Goal: Information Seeking & Learning: Learn about a topic

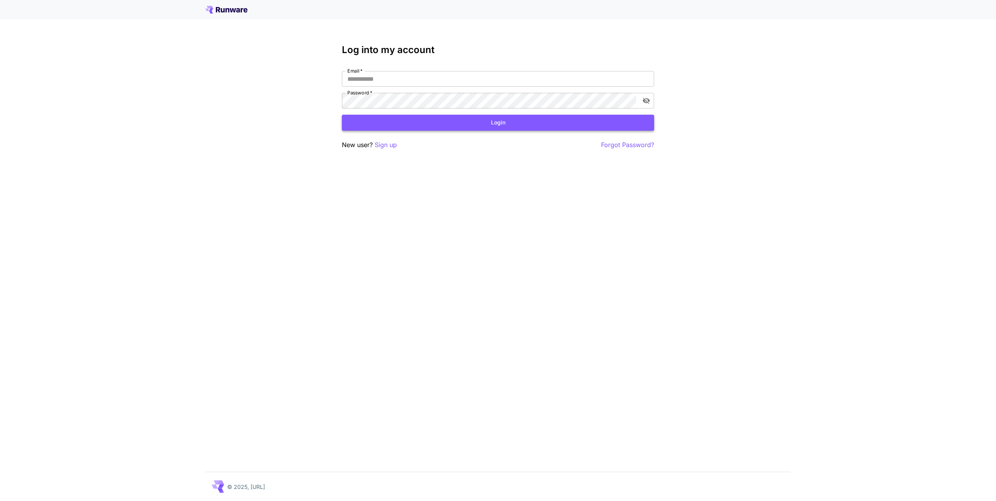
type input "**********"
click at [506, 124] on button "Login" at bounding box center [498, 123] width 312 height 16
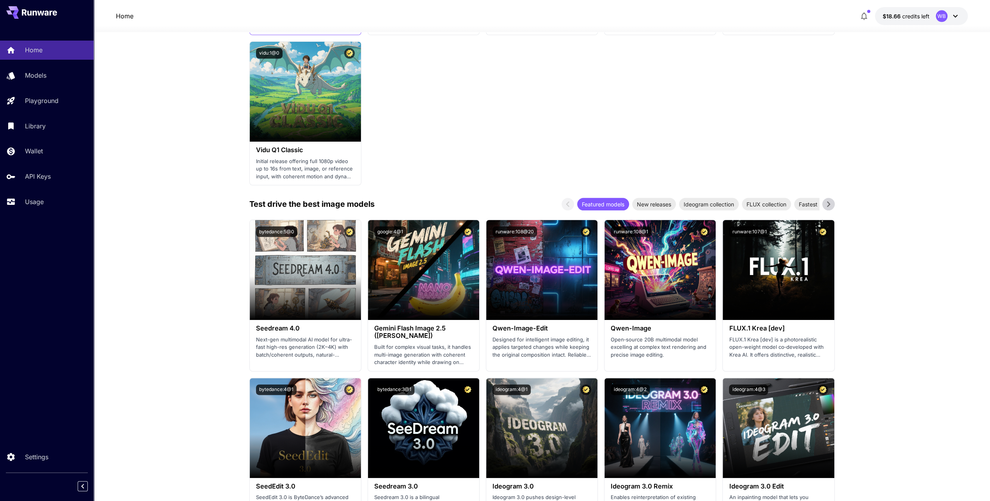
scroll to position [820, 0]
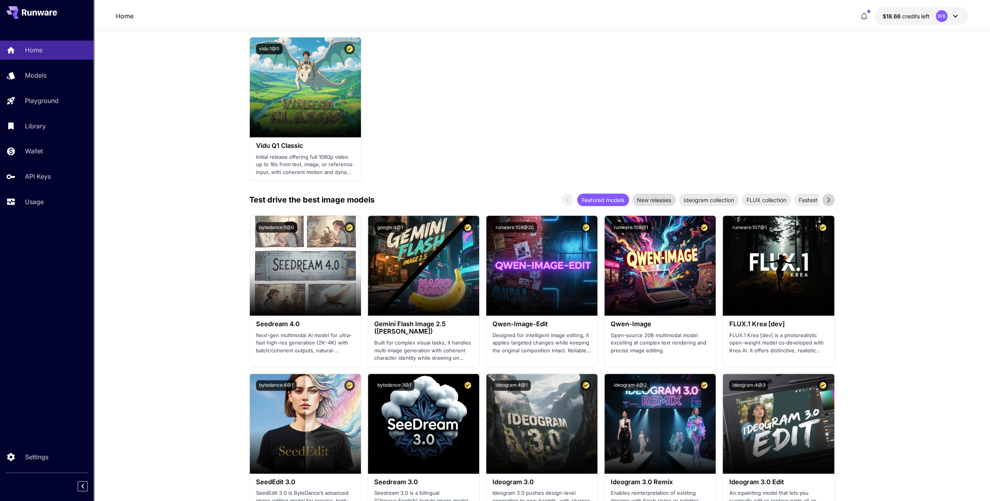
click at [656, 196] on span "New releases" at bounding box center [654, 200] width 44 height 8
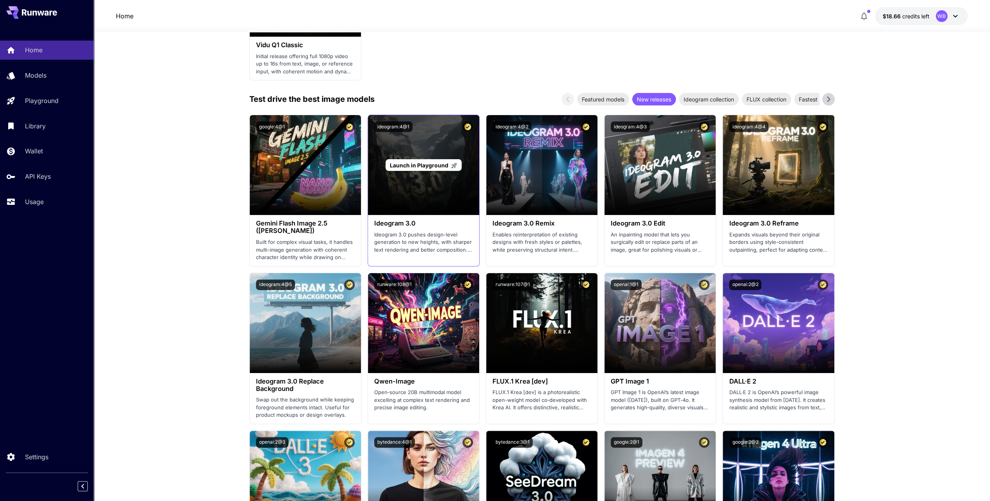
scroll to position [937, 0]
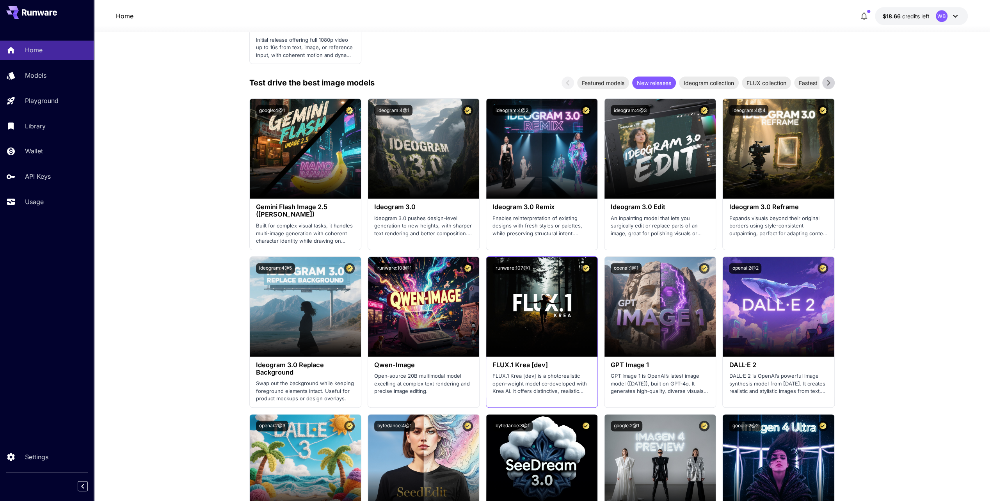
click at [555, 388] on p "FLUX.1 Krea [dev] is a photorealistic open-weight model co‑developed with Krea …" at bounding box center [542, 383] width 99 height 23
click at [548, 319] on div "Launch in Playground" at bounding box center [541, 307] width 111 height 100
click at [533, 390] on p "FLUX.1 Krea [dev] is a photorealistic open-weight model co‑developed with Krea …" at bounding box center [542, 383] width 99 height 23
click at [526, 363] on h3 "FLUX.1 Krea [dev]" at bounding box center [542, 365] width 99 height 7
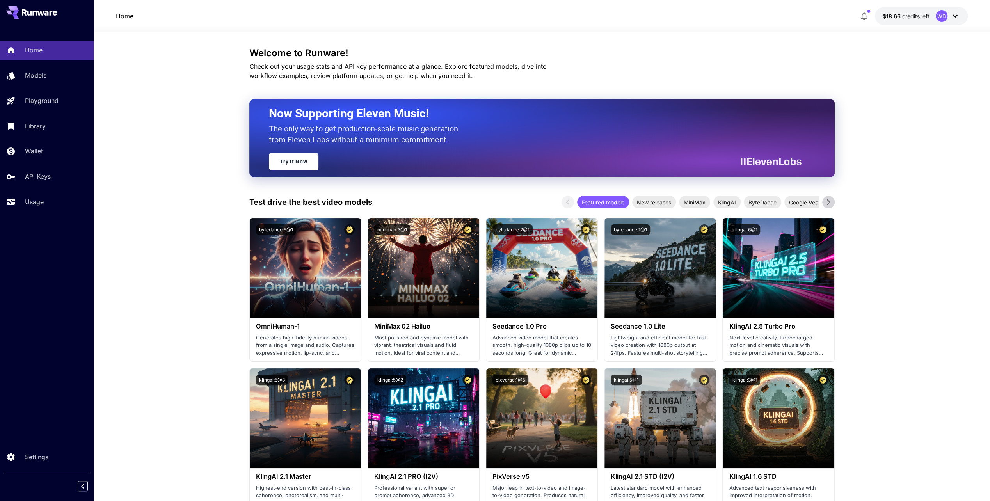
scroll to position [0, 0]
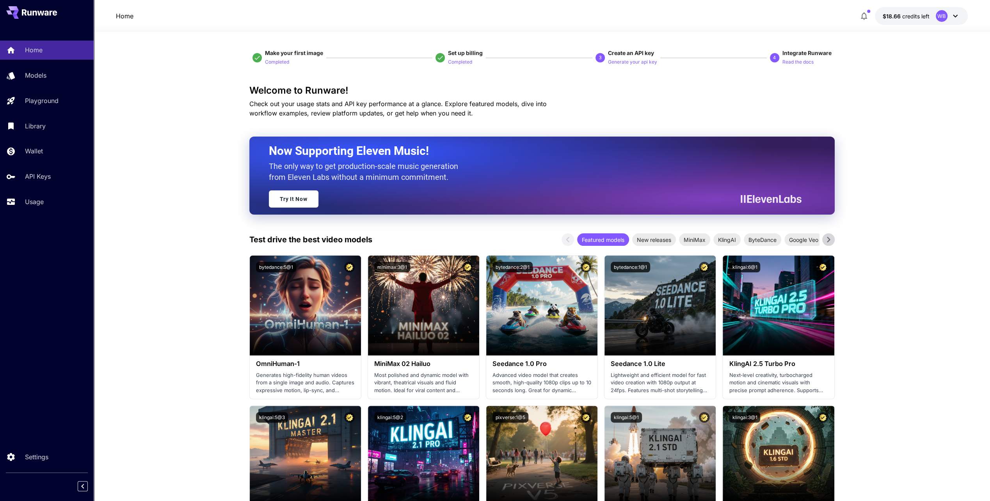
click at [829, 240] on icon at bounding box center [828, 239] width 3 height 5
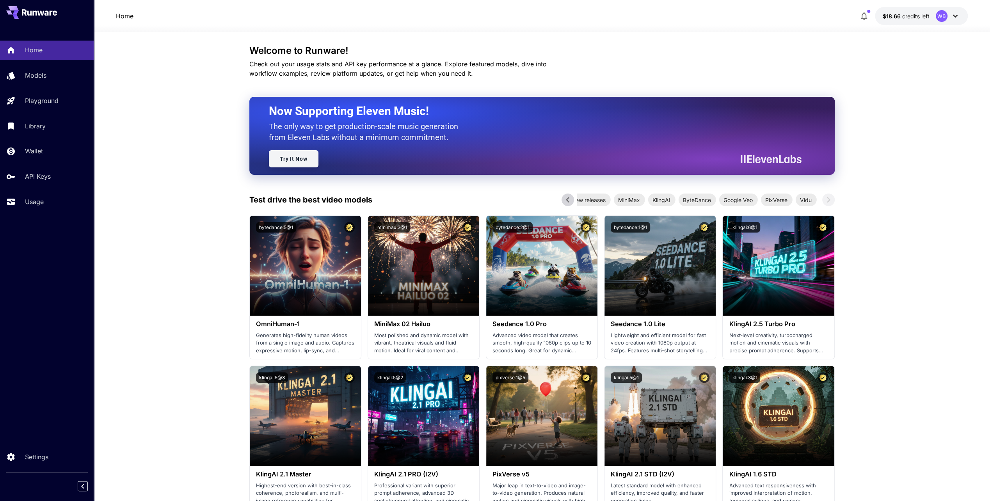
scroll to position [39, 0]
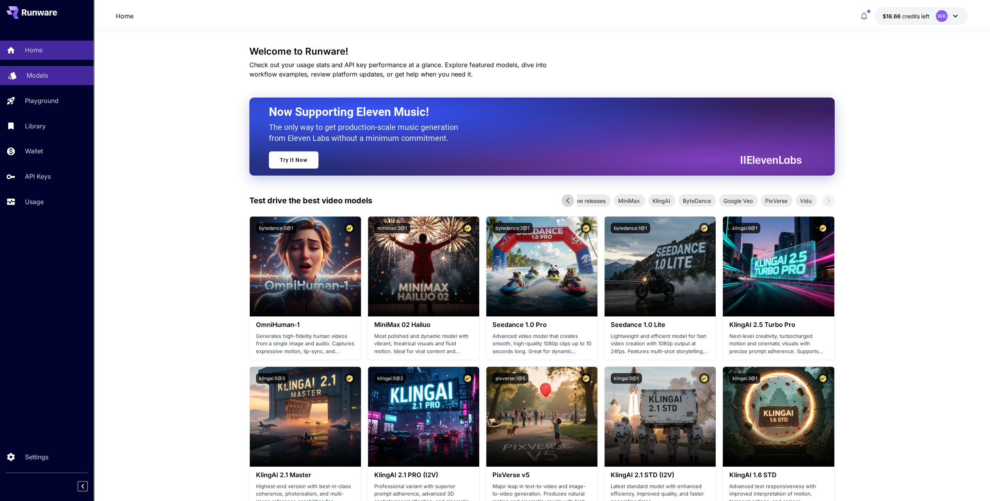
click at [37, 76] on p "Models" at bounding box center [37, 75] width 21 height 9
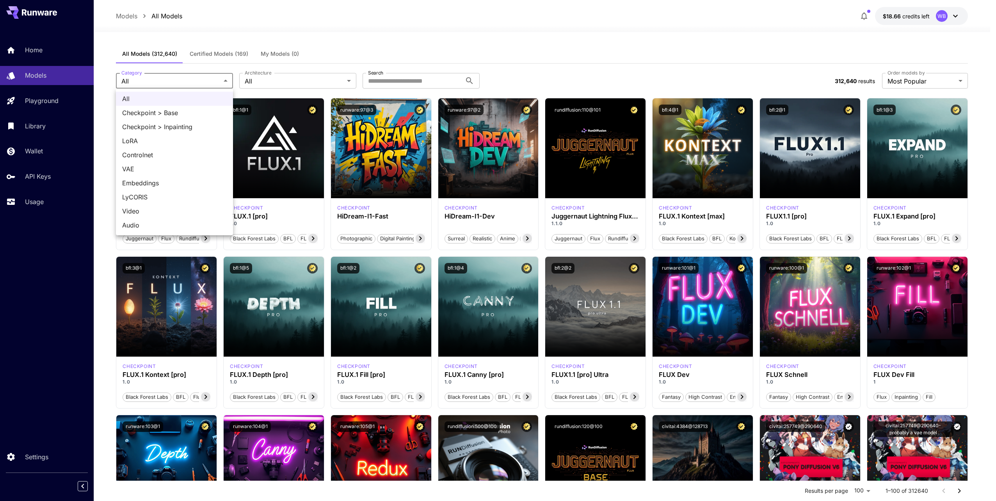
click at [224, 82] on div at bounding box center [498, 250] width 996 height 501
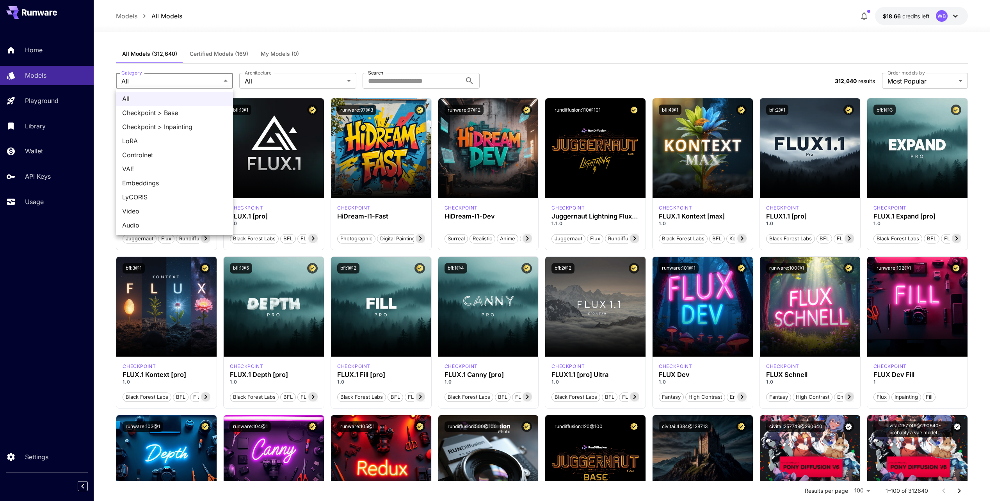
click at [224, 82] on div at bounding box center [498, 250] width 996 height 501
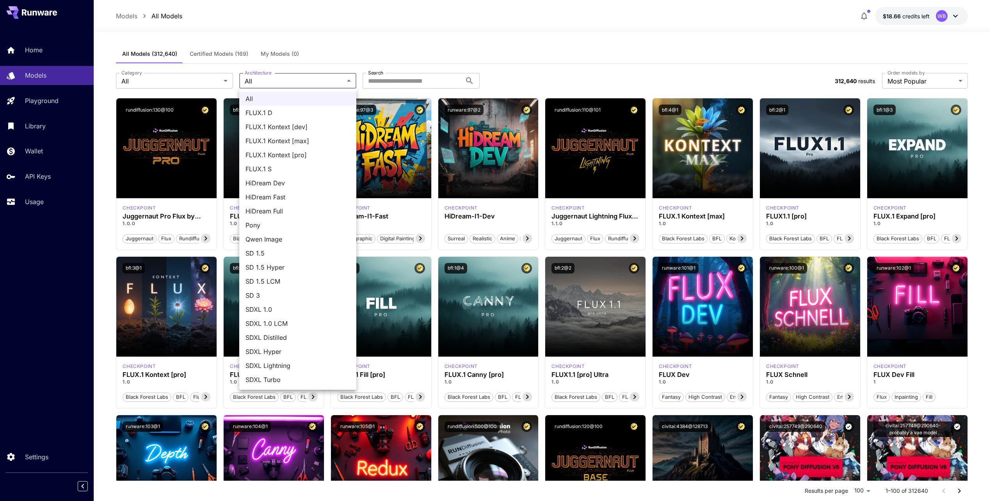
click at [278, 242] on span "Qwen Image" at bounding box center [298, 239] width 105 height 9
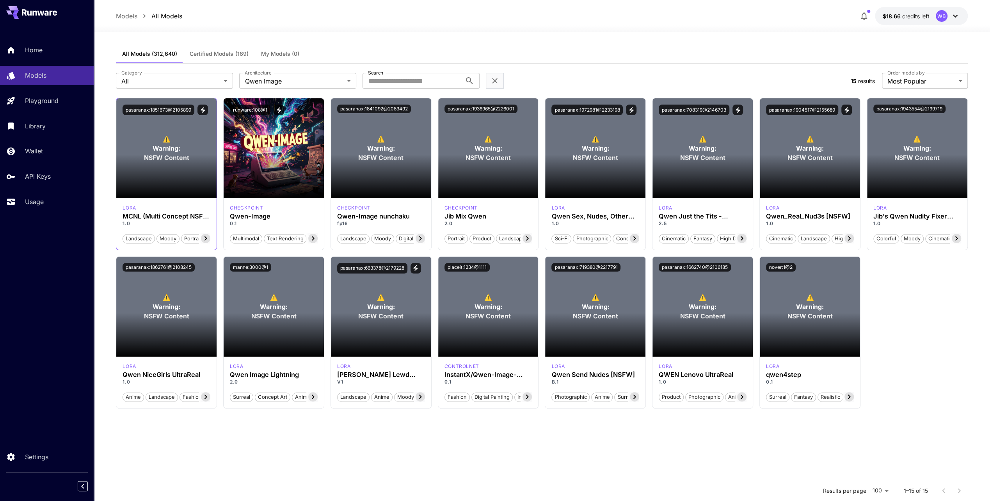
click at [207, 238] on icon at bounding box center [205, 238] width 9 height 9
click at [176, 151] on span "Warning:" at bounding box center [167, 148] width 28 height 9
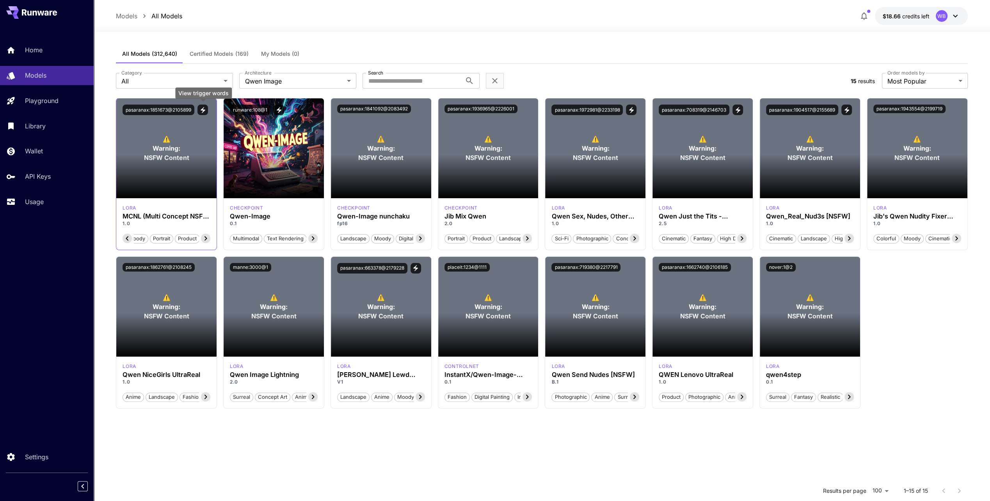
click at [203, 108] on icon "View trigger words" at bounding box center [203, 110] width 5 height 6
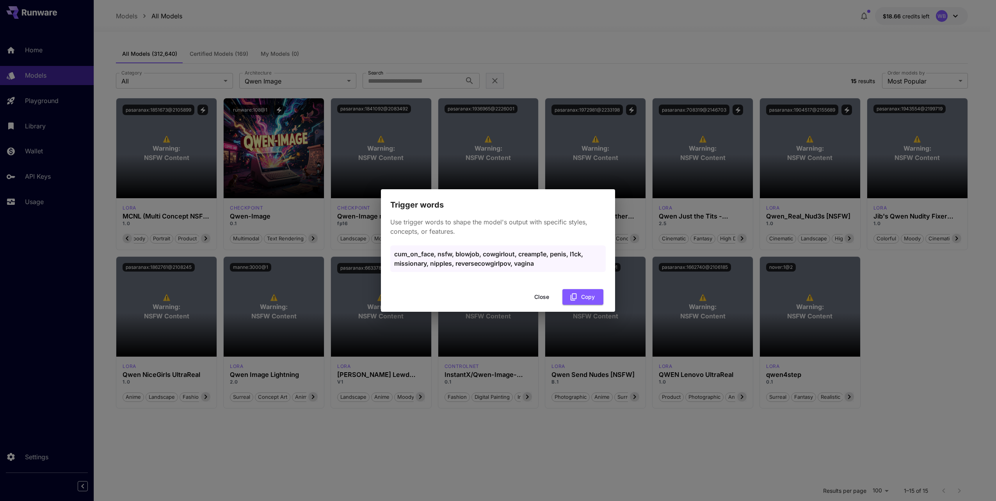
click at [655, 206] on div "Trigger words Use trigger words to shape the model's output with specific style…" at bounding box center [498, 250] width 996 height 501
click at [545, 298] on button "Close" at bounding box center [541, 297] width 35 height 16
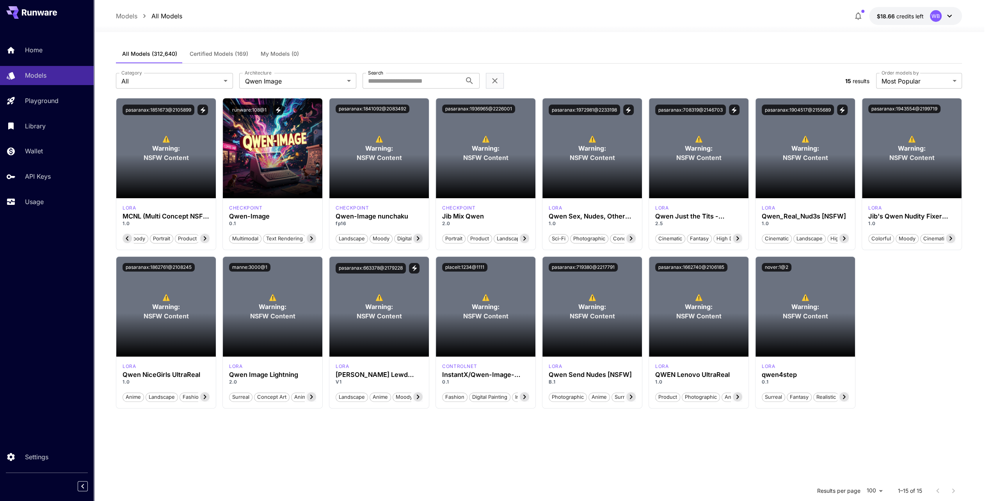
scroll to position [0, 42]
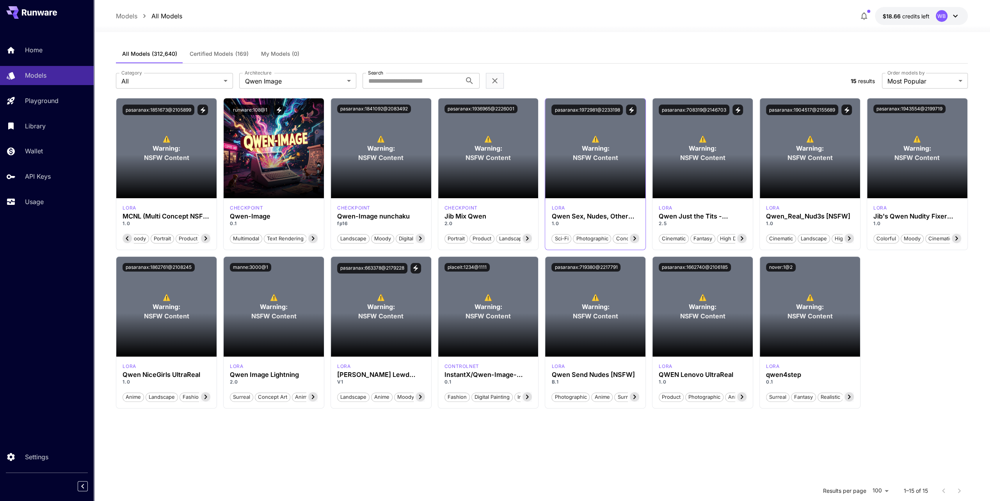
click at [635, 237] on icon at bounding box center [635, 239] width 3 height 4
click at [635, 237] on span "Stylized" at bounding box center [628, 239] width 24 height 8
click at [744, 237] on icon at bounding box center [741, 238] width 9 height 9
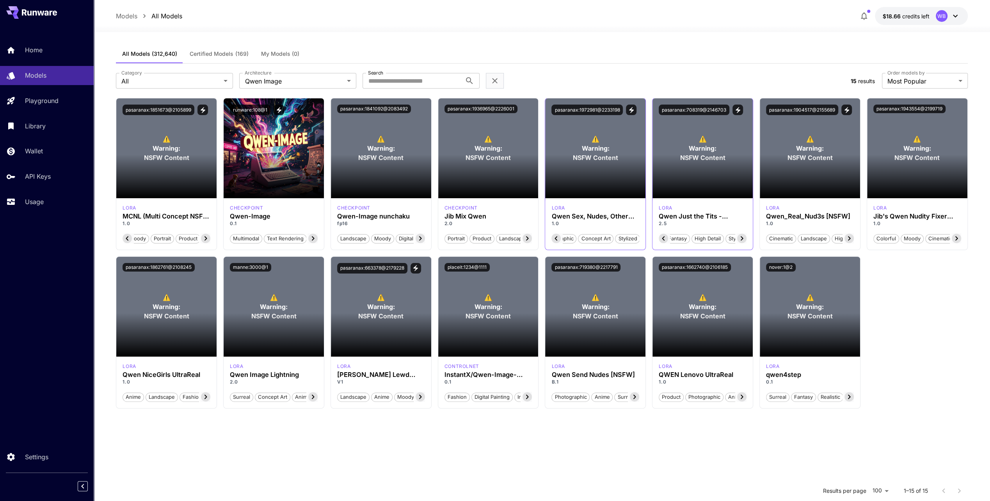
scroll to position [0, 40]
click at [744, 237] on icon at bounding box center [741, 238] width 9 height 9
click at [735, 109] on icon "View trigger words" at bounding box center [738, 110] width 7 height 7
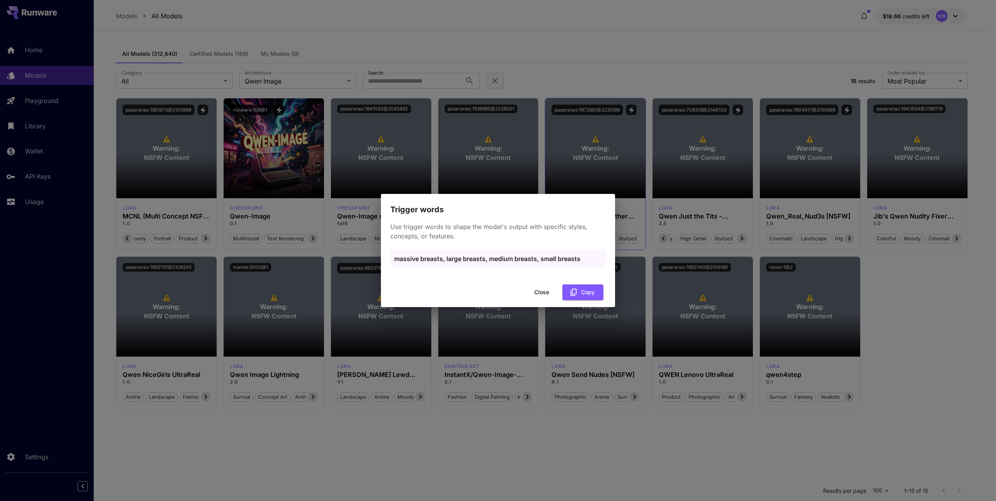
click at [539, 292] on button "Close" at bounding box center [541, 293] width 35 height 16
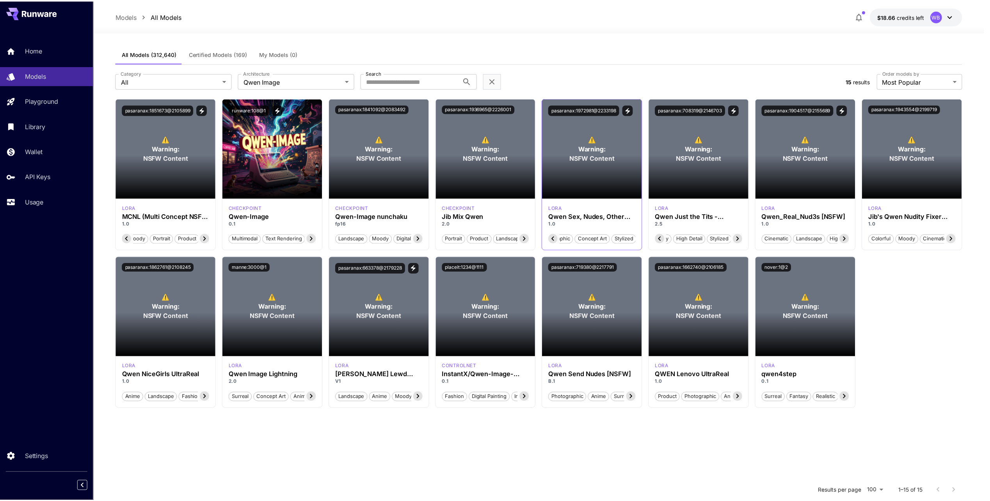
scroll to position [0, 50]
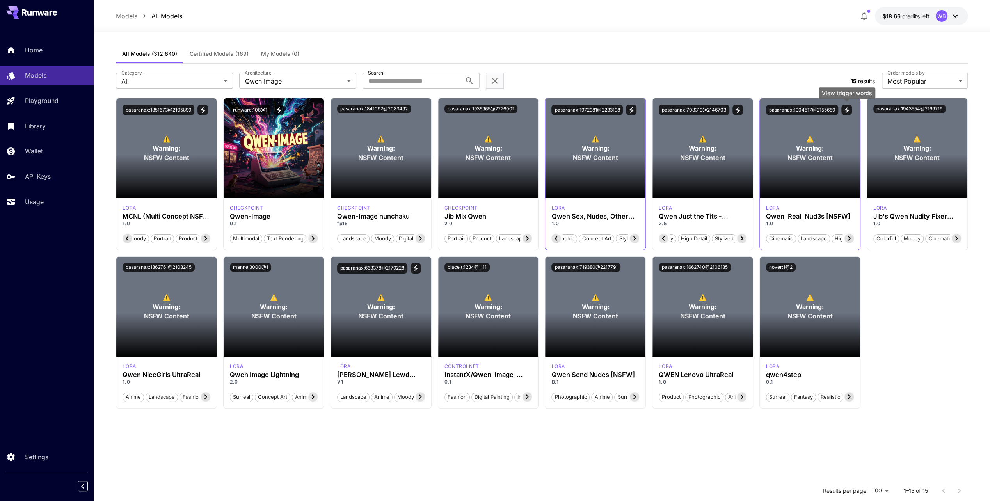
click at [849, 110] on icon "View trigger words" at bounding box center [847, 110] width 7 height 7
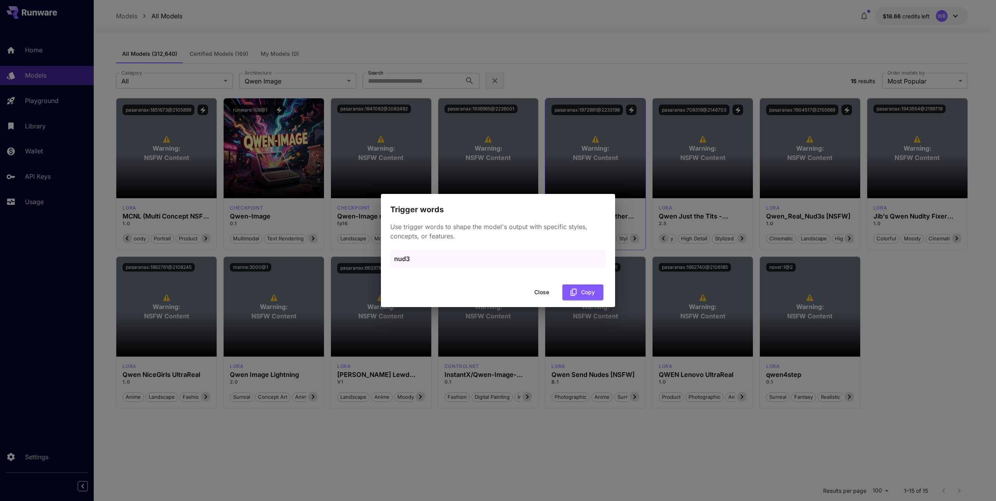
click at [546, 294] on button "Close" at bounding box center [541, 293] width 35 height 16
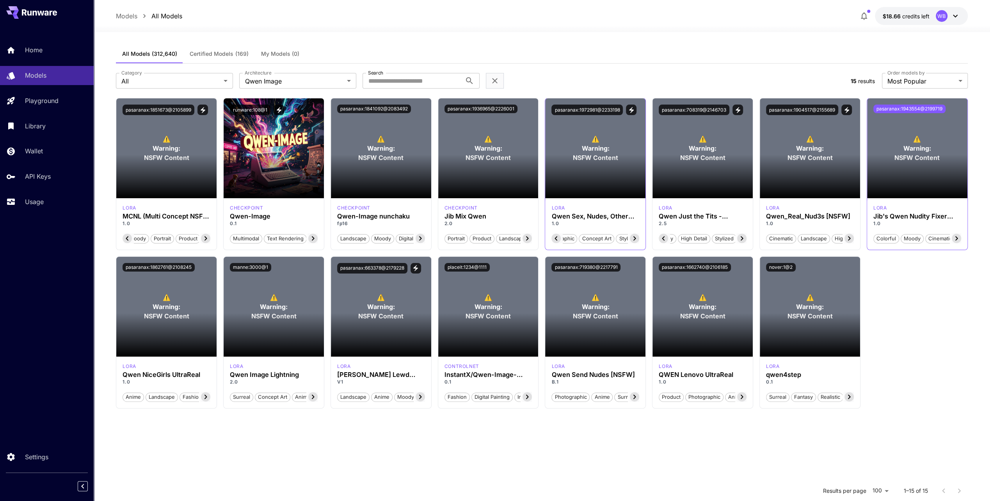
click at [924, 108] on button "pasaranax:1943554@2199719" at bounding box center [910, 109] width 72 height 9
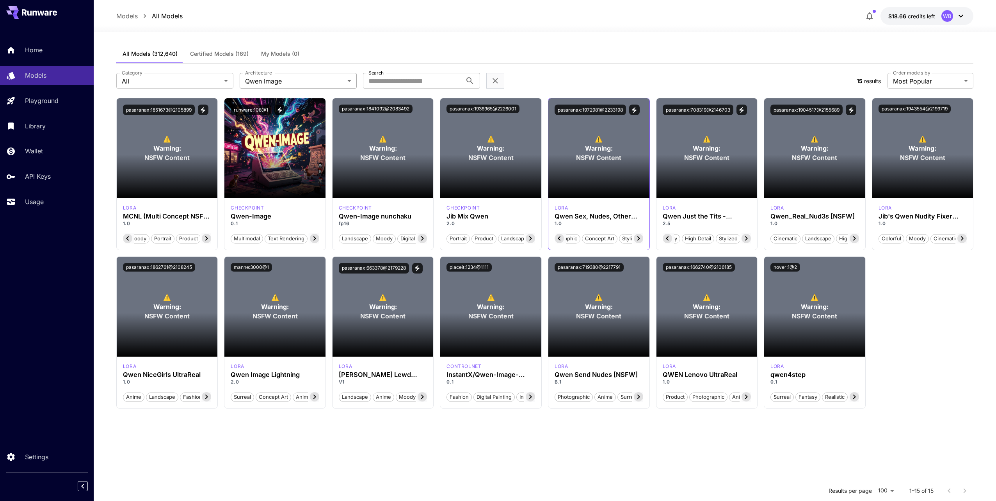
click at [336, 80] on body "**********" at bounding box center [498, 321] width 996 height 643
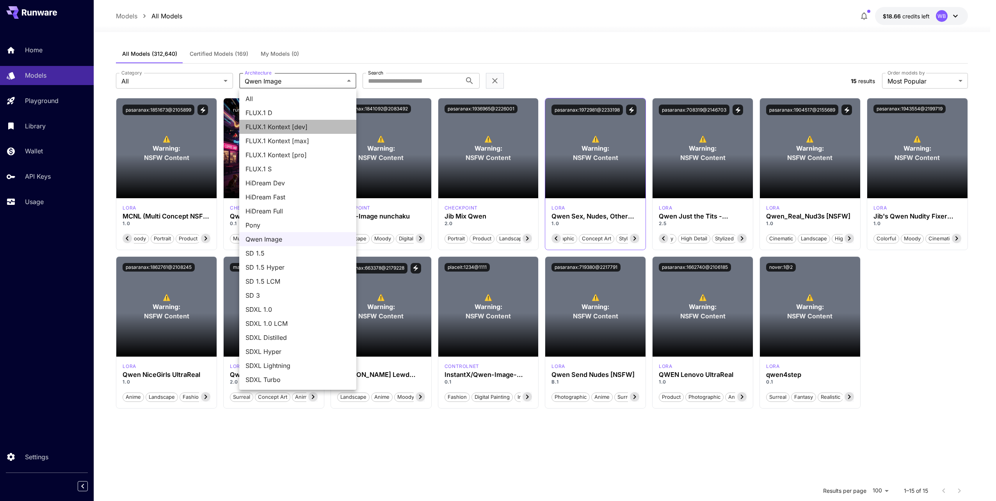
click at [288, 125] on span "FLUX.1 Kontext [dev]" at bounding box center [298, 126] width 105 height 9
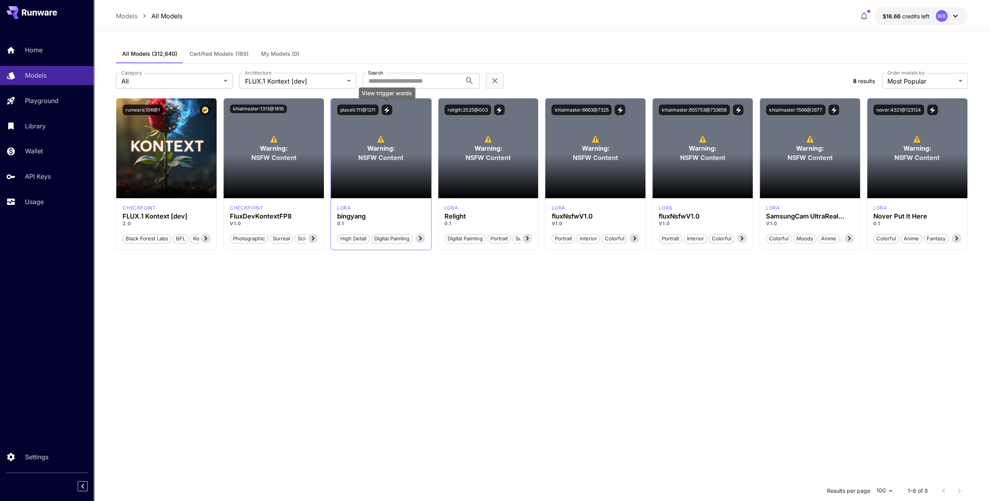
click at [383, 109] on icon "View trigger words" at bounding box center [386, 110] width 7 height 7
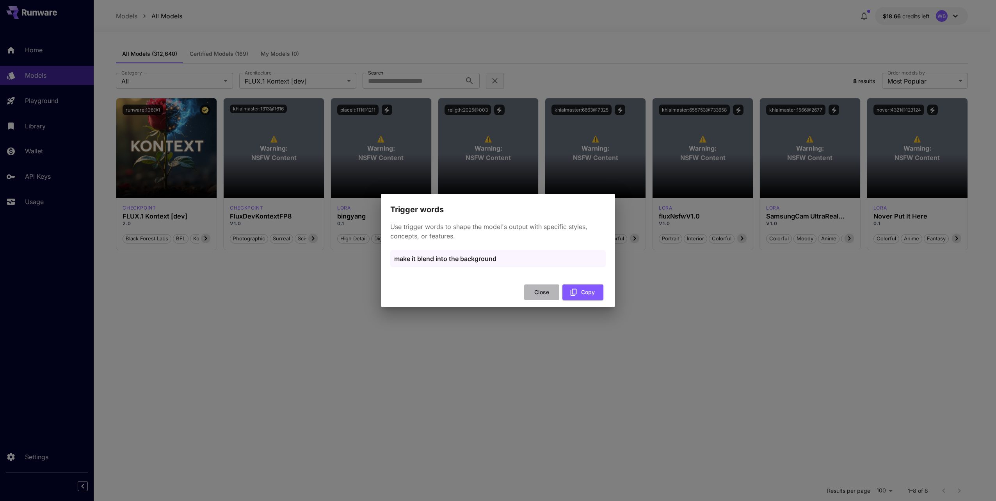
click at [540, 294] on button "Close" at bounding box center [541, 293] width 35 height 16
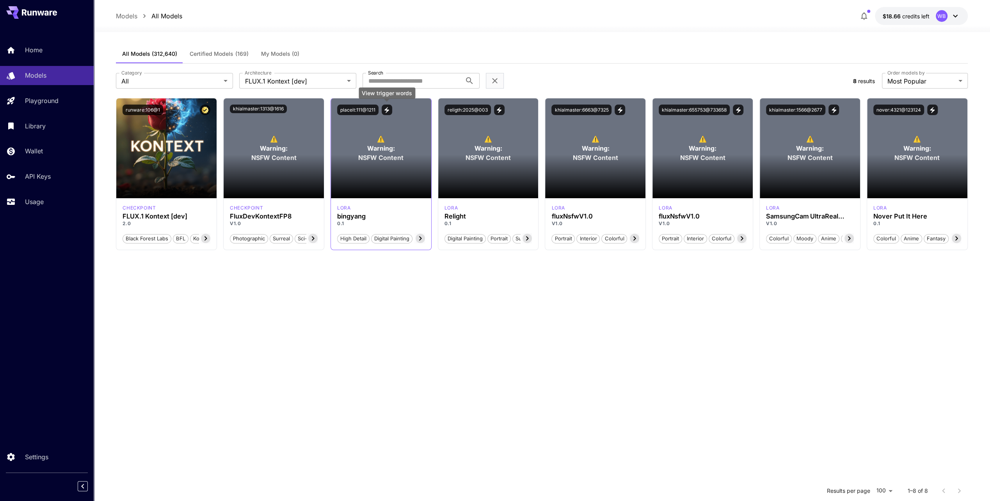
click at [388, 110] on icon "View trigger words" at bounding box center [386, 110] width 7 height 7
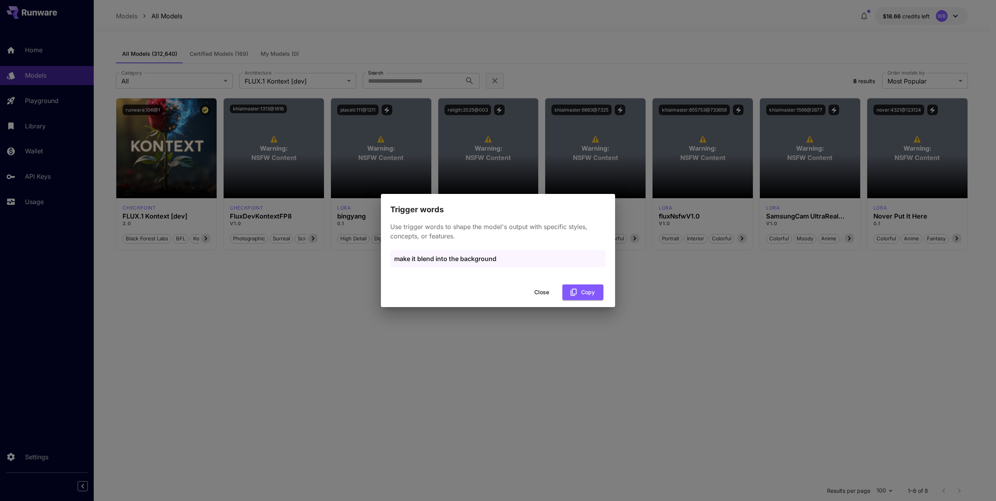
click at [543, 294] on button "Close" at bounding box center [541, 293] width 35 height 16
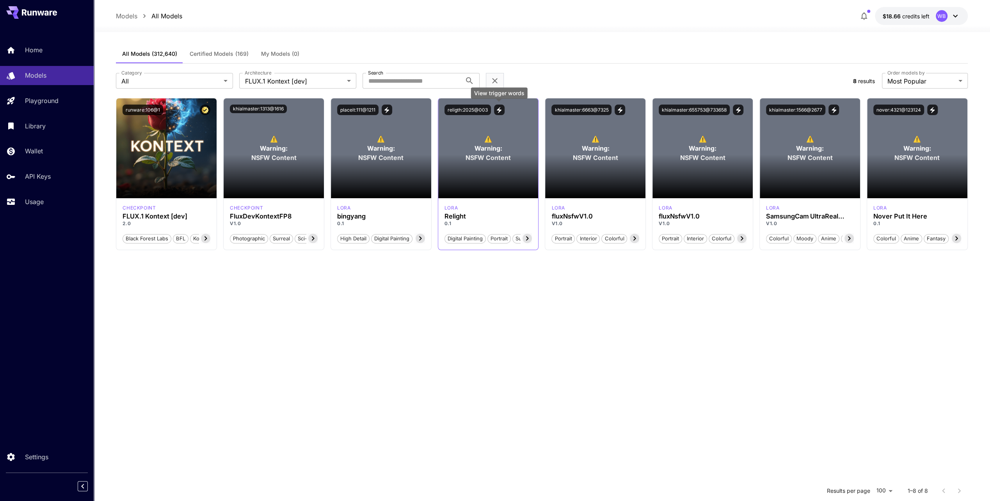
click at [500, 110] on icon "View trigger words" at bounding box center [499, 110] width 5 height 6
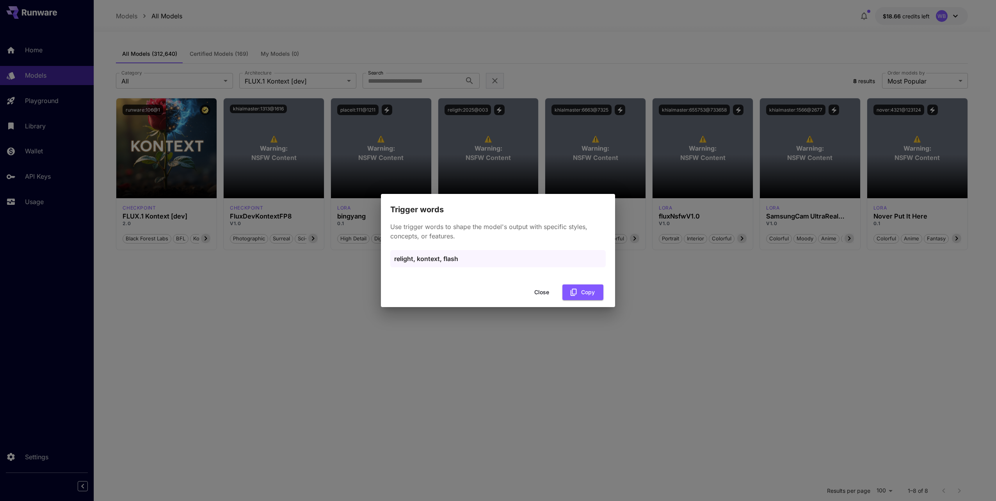
click at [548, 294] on button "Close" at bounding box center [541, 293] width 35 height 16
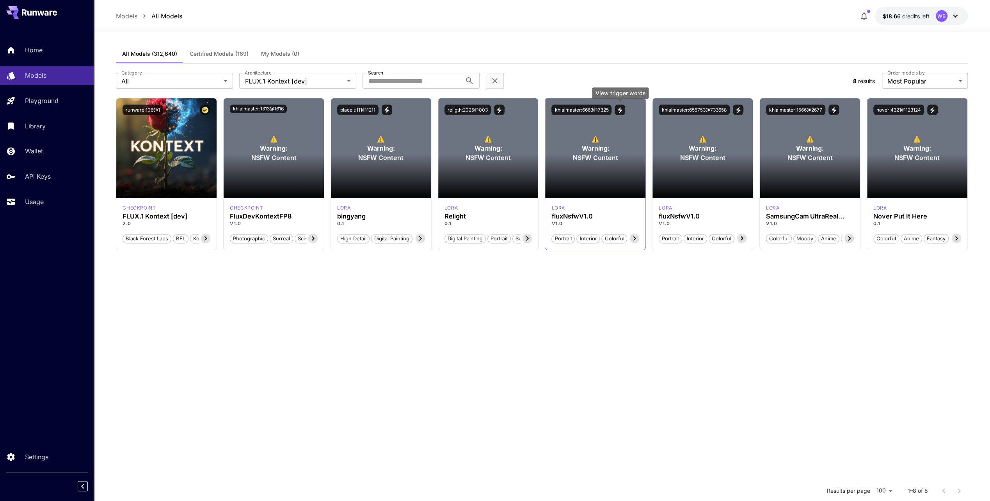
click at [624, 112] on button "View trigger words" at bounding box center [620, 110] width 11 height 11
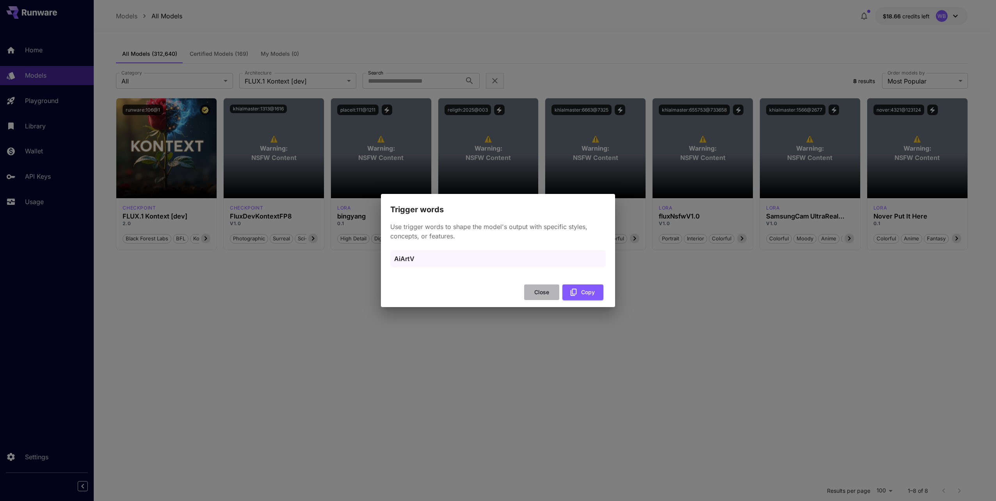
click at [543, 295] on button "Close" at bounding box center [541, 293] width 35 height 16
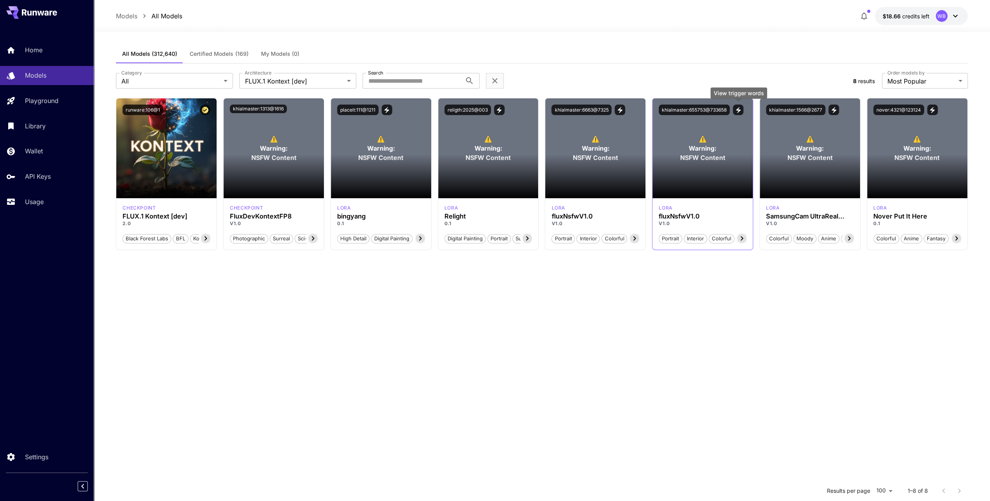
click at [741, 110] on icon "View trigger words" at bounding box center [738, 110] width 7 height 7
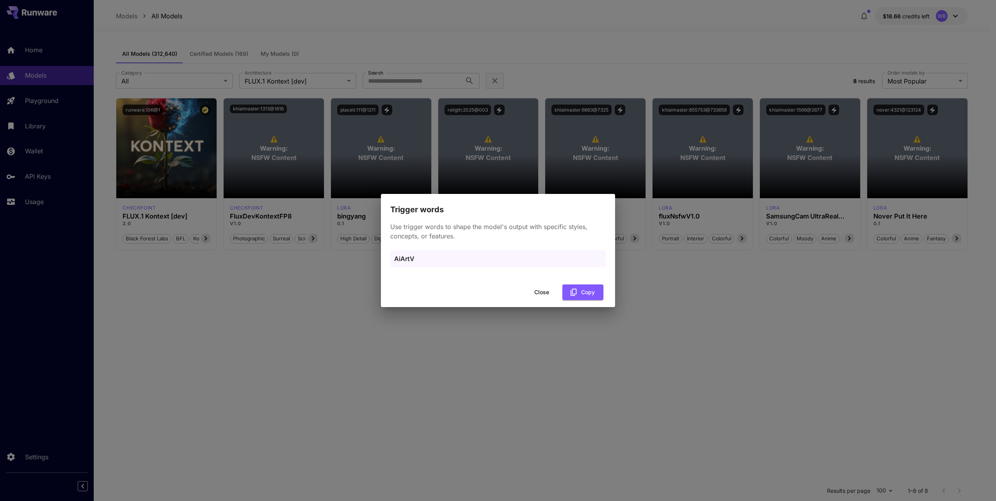
click at [543, 292] on button "Close" at bounding box center [541, 293] width 35 height 16
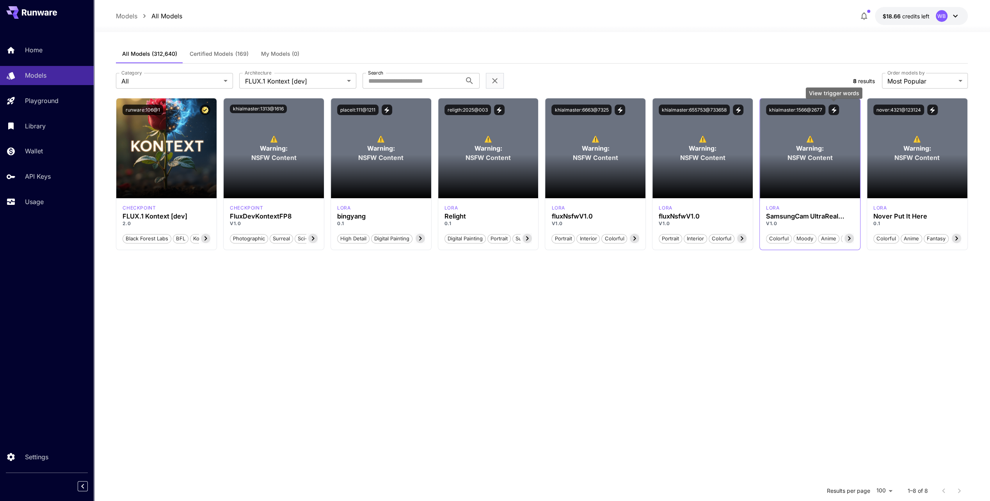
click at [835, 108] on icon "View trigger words" at bounding box center [834, 110] width 7 height 7
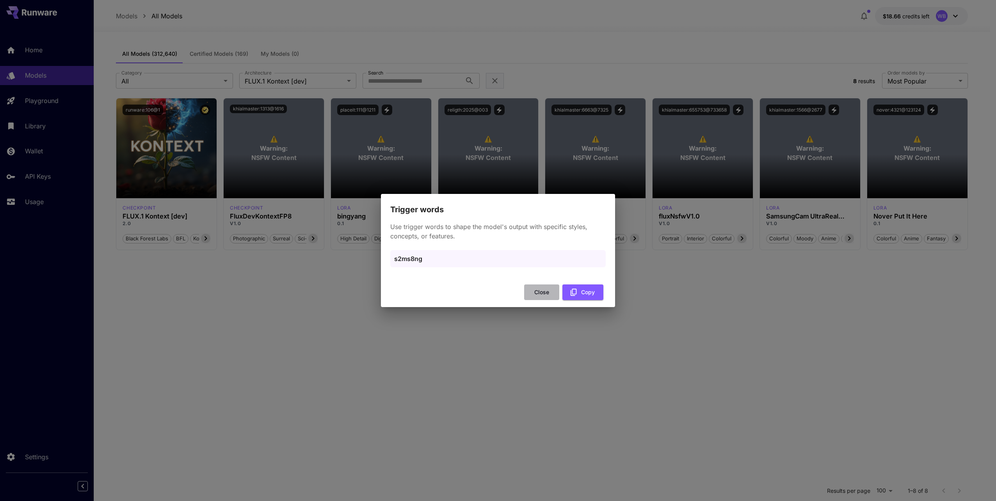
click at [546, 294] on button "Close" at bounding box center [541, 293] width 35 height 16
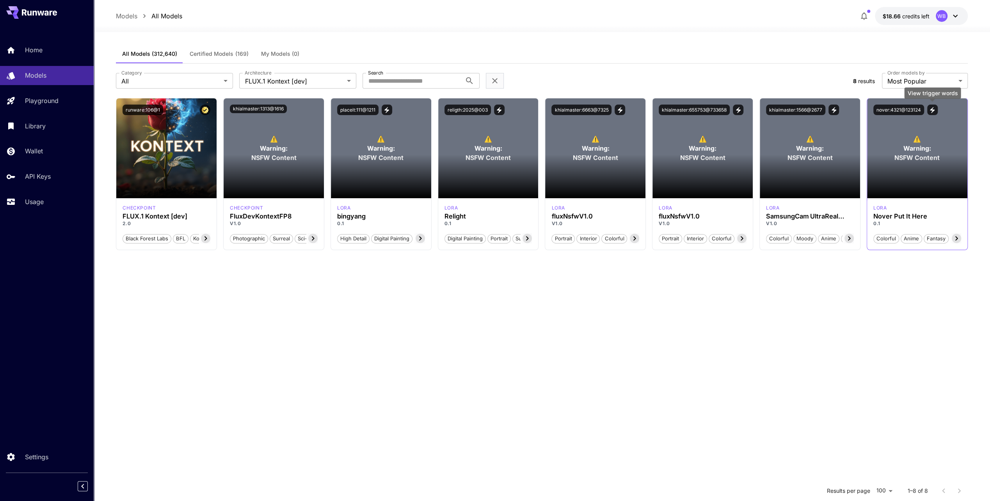
click at [935, 109] on icon "View trigger words" at bounding box center [932, 110] width 7 height 7
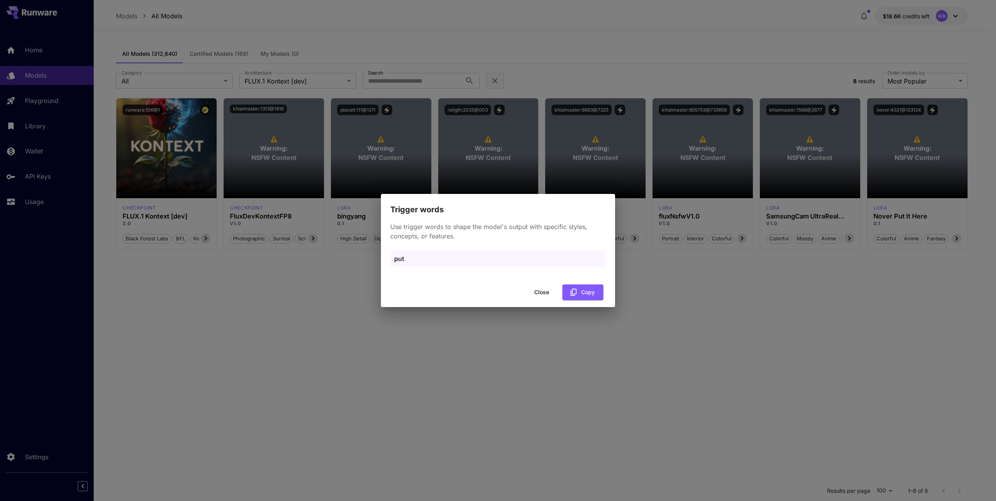
click at [543, 293] on button "Close" at bounding box center [541, 293] width 35 height 16
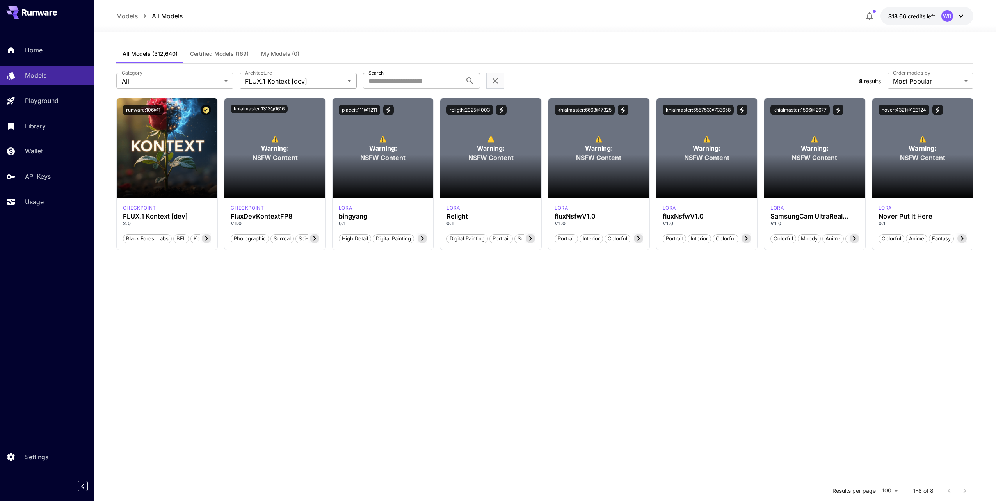
click at [349, 80] on body "**********" at bounding box center [498, 321] width 996 height 643
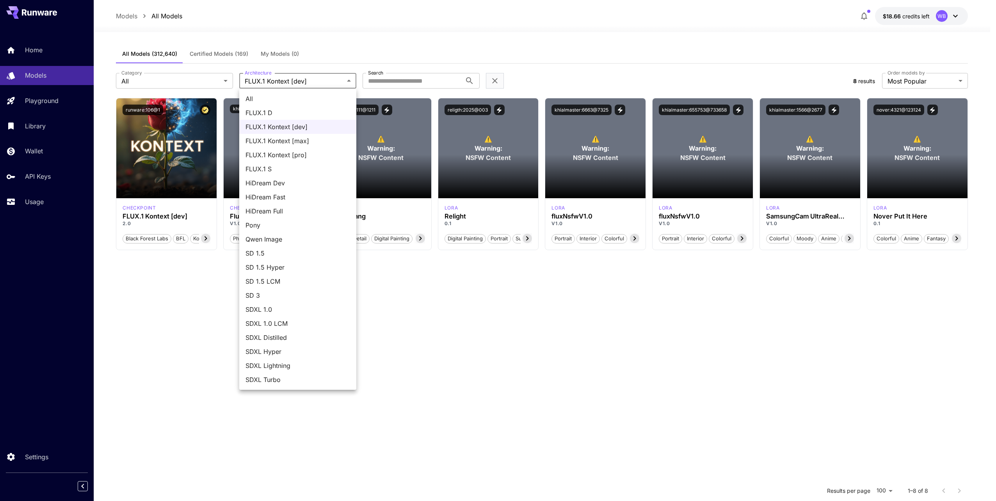
click at [303, 142] on span "FLUX.1 Kontext [max]" at bounding box center [298, 140] width 105 height 9
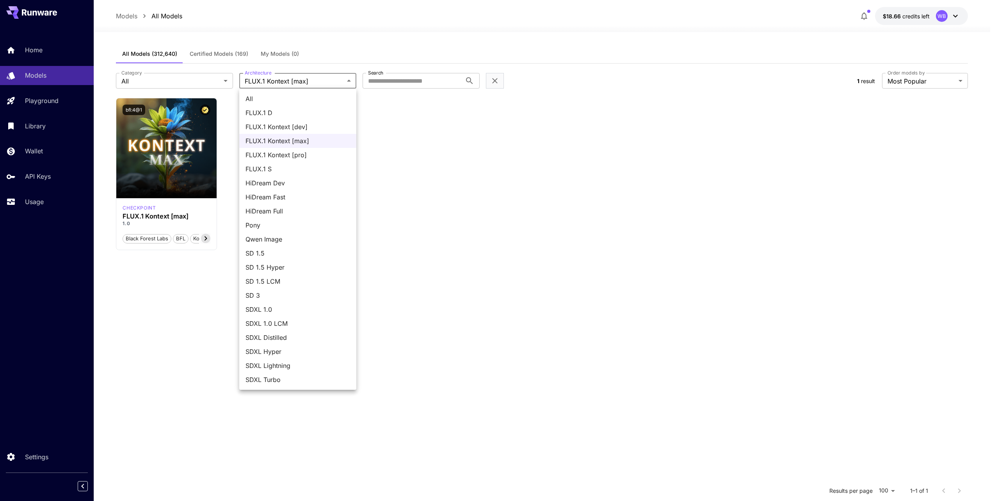
click at [345, 81] on body "**********" at bounding box center [498, 321] width 996 height 643
click at [307, 153] on span "FLUX.1 Kontext [pro]" at bounding box center [298, 154] width 105 height 9
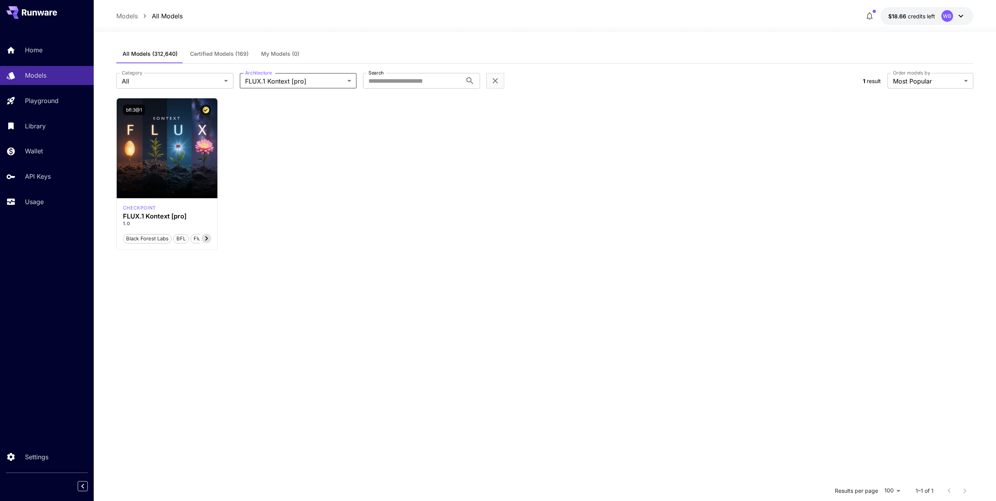
click at [351, 78] on body "**********" at bounding box center [498, 321] width 996 height 643
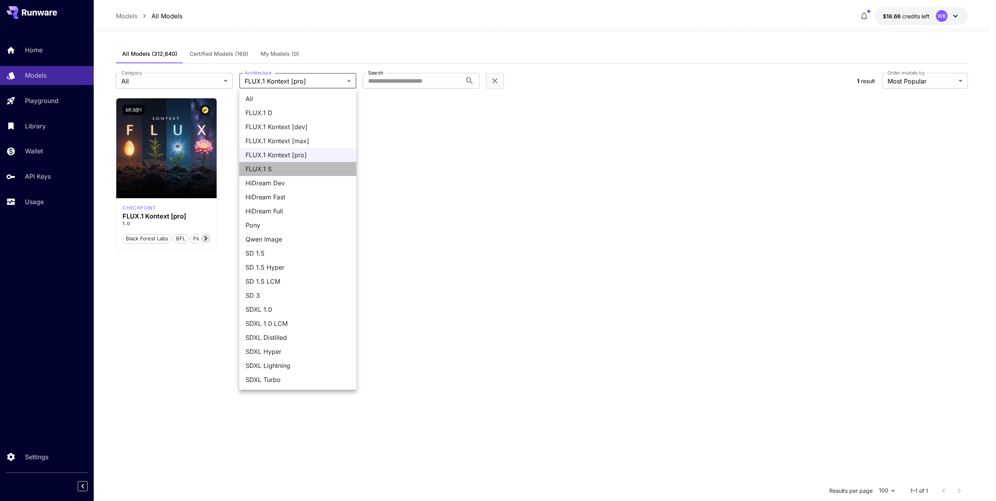
click at [273, 171] on span "FLUX.1 S" at bounding box center [298, 168] width 105 height 9
type input "******"
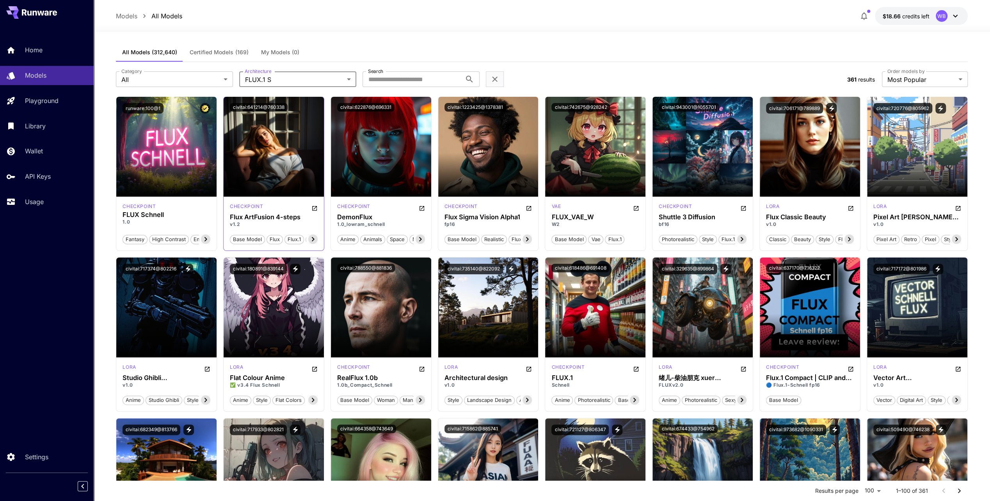
scroll to position [0, 0]
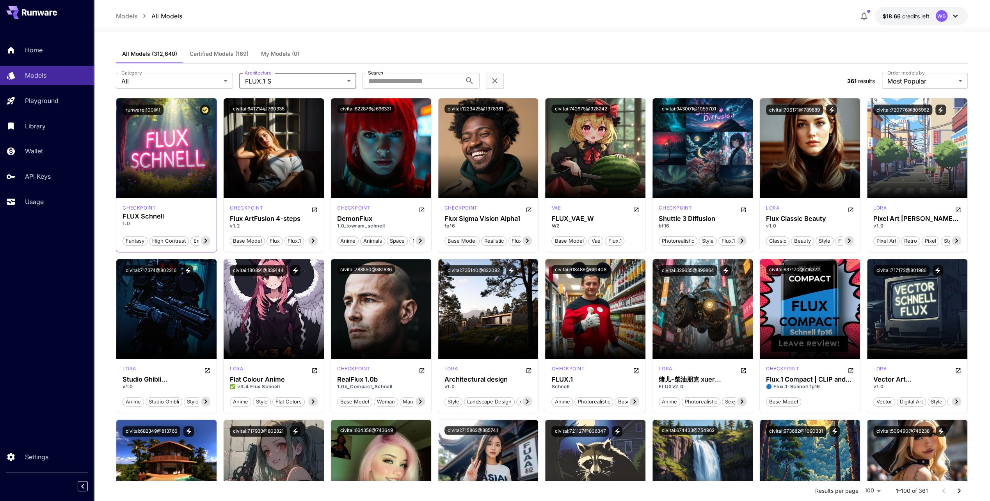
click at [204, 240] on icon at bounding box center [205, 240] width 9 height 9
click at [205, 239] on icon at bounding box center [205, 240] width 9 height 9
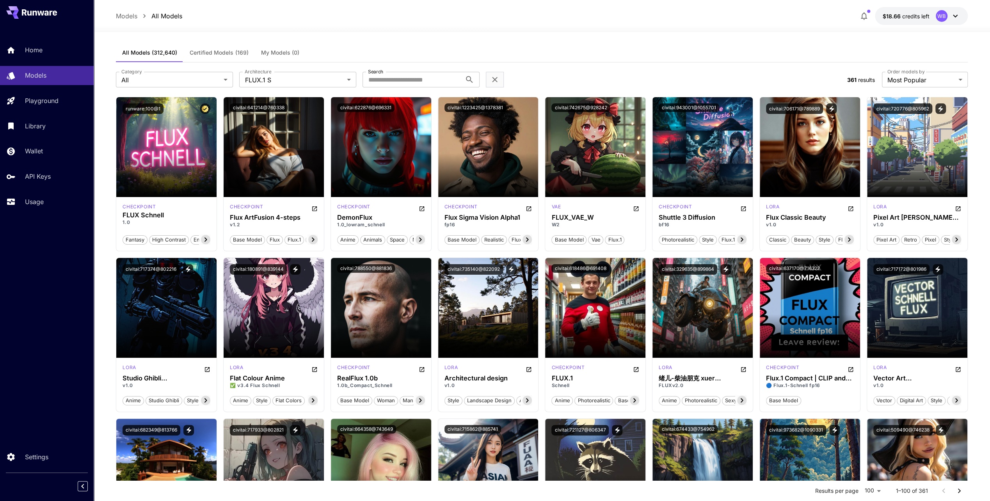
scroll to position [0, 0]
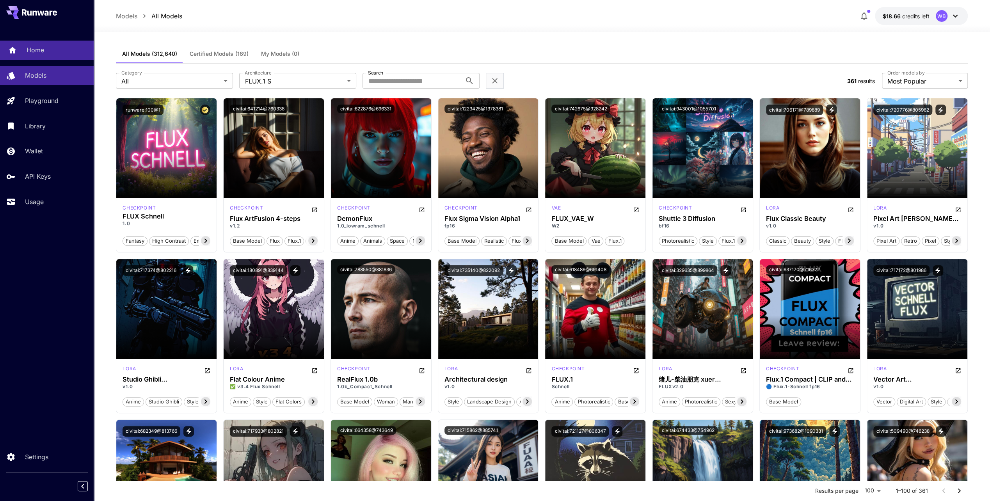
click at [29, 48] on p "Home" at bounding box center [36, 49] width 18 height 9
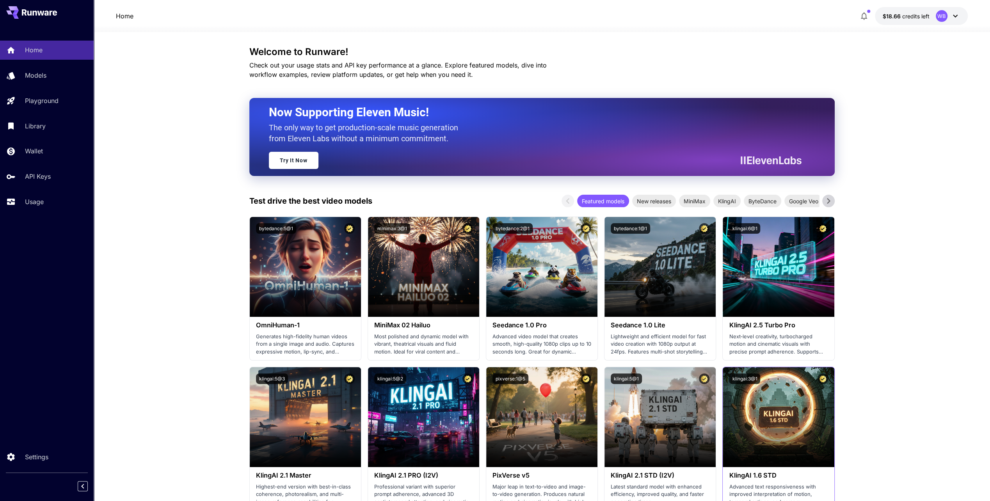
scroll to position [39, 0]
